Goal: Obtain resource: Download file/media

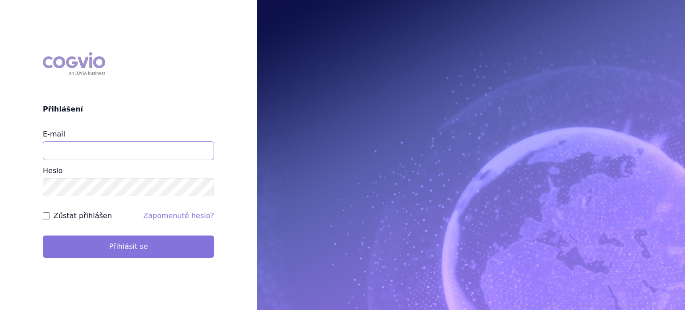
type input "[EMAIL_ADDRESS][DOMAIN_NAME]"
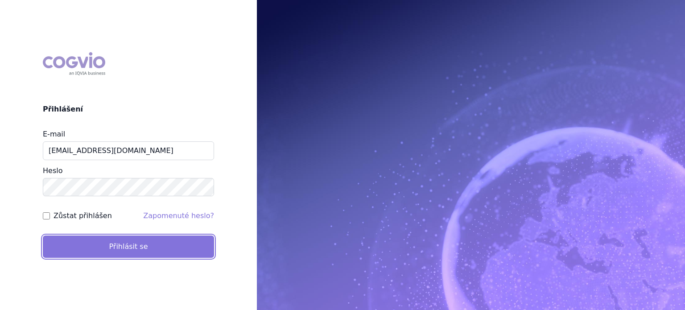
click at [180, 249] on button "Přihlásit se" at bounding box center [128, 247] width 171 height 22
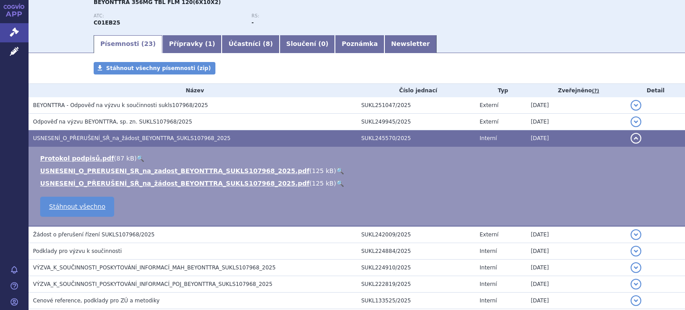
scroll to position [103, 0]
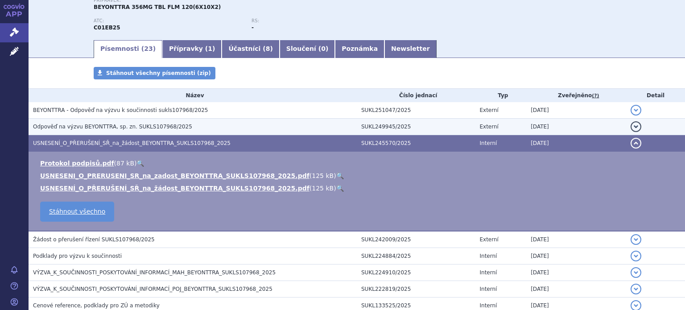
click at [143, 129] on span "Odpověď na výzvu BEYONTTRA, sp. zn. SUKLS107968/2025" at bounding box center [112, 127] width 159 height 6
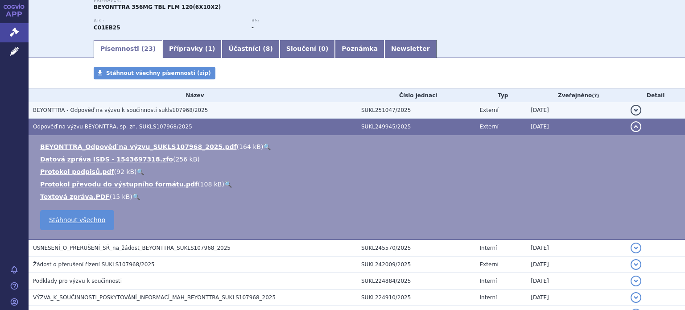
click at [149, 109] on span "BEYONTTRA - Odpověď na výzvu k součinnosti sukls107968/2025" at bounding box center [120, 110] width 175 height 6
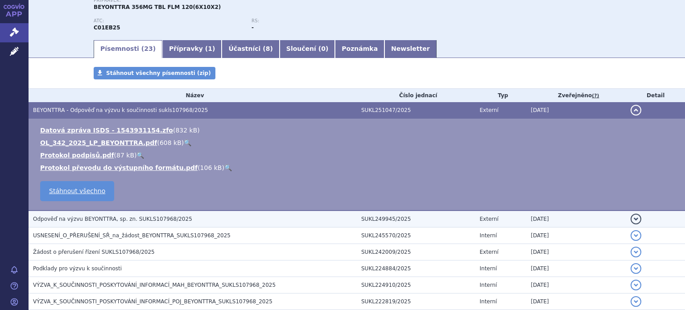
click at [97, 224] on td "Odpověď na výzvu BEYONTTRA, sp. zn. SUKLS107968/2025" at bounding box center [193, 219] width 328 height 17
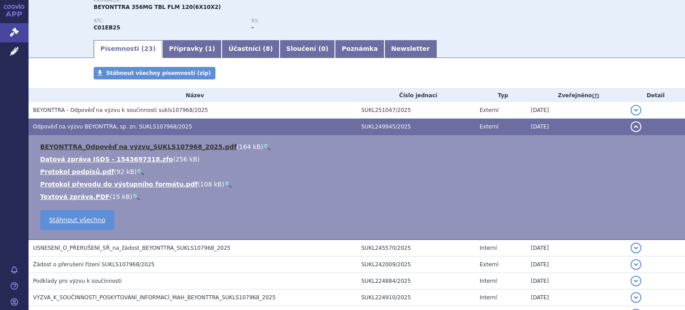
click at [100, 149] on link "BEYONTTRA_Odpověď na výzvu_SUKLS107968_2025.pdf" at bounding box center [138, 146] width 197 height 7
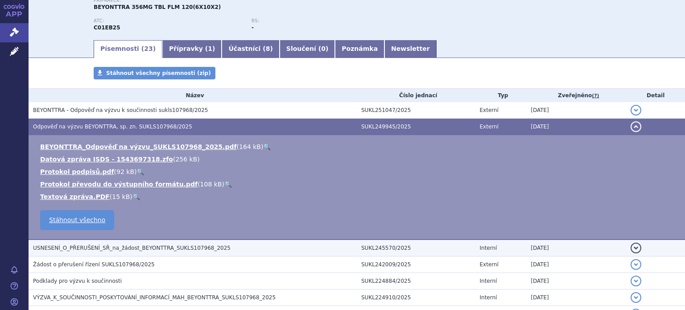
click at [136, 248] on span "USNESENÍ_O_PŘERUŠENÍ_SŘ_na_žádost_BEYONTTRA_SUKLS107968_2025" at bounding box center [132, 248] width 198 height 6
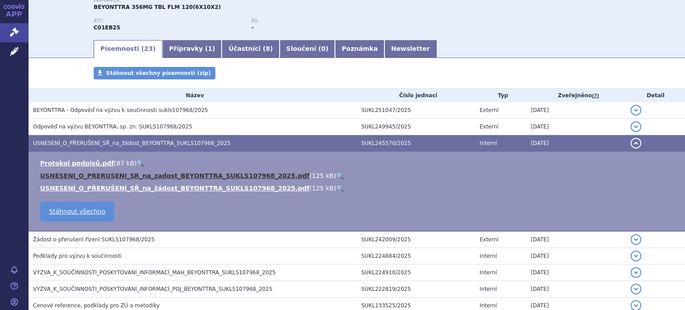
click at [145, 174] on link "USNESENI_O_PRERUSENI_SR_na_zadost_BEYONTTRA_SUKLS107968_2025.pdf" at bounding box center [174, 175] width 269 height 7
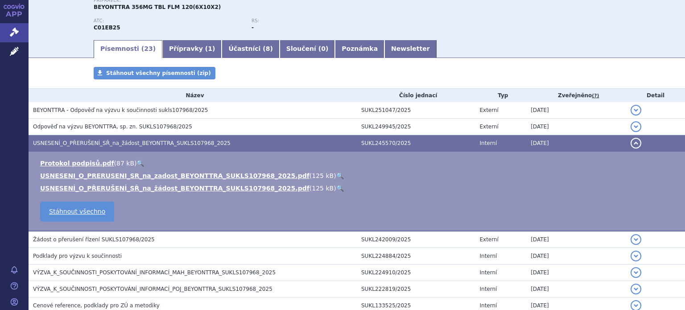
click at [518, 22] on div "Typ SŘ: VaPÚ + MC Stav řízení: Přerušeno Přípravek: BEYONTTRA 356MG TBL FLM 120…" at bounding box center [357, 8] width 526 height 62
